Goal: Task Accomplishment & Management: Manage account settings

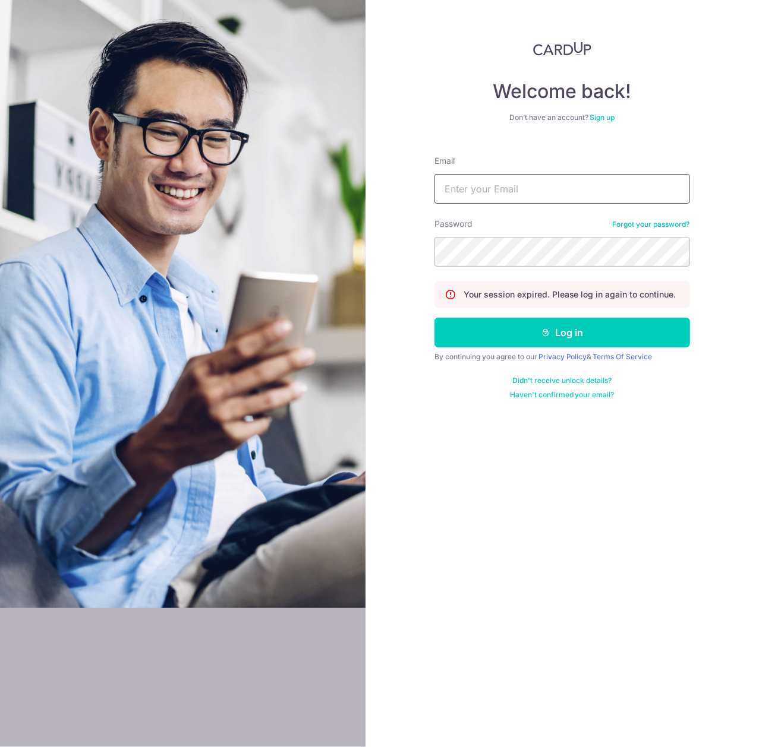
click at [507, 195] on input "Email" at bounding box center [561, 189] width 255 height 30
drag, startPoint x: 507, startPoint y: 195, endPoint x: 343, endPoint y: 181, distance: 164.7
click at [343, 181] on section "Welcome back! Don’t have an account? Sign up Email gp pro Password Forgot your …" at bounding box center [379, 373] width 759 height 747
type input "[EMAIL_ADDRESS][DOMAIN_NAME]"
click at [434, 318] on button "Log in" at bounding box center [561, 333] width 255 height 30
